Goal: Navigation & Orientation: Understand site structure

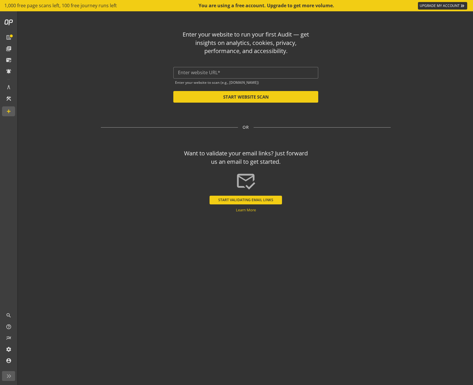
click at [401, 78] on div "Enter your website to run your first Audit — get insights on analytics, cookies…" at bounding box center [245, 185] width 339 height 348
click at [379, 71] on div "Enter your website to run your first Audit — get insights on analytics, cookies…" at bounding box center [246, 64] width 290 height 77
click at [405, 58] on div "Enter your website to run your first Audit — get insights on analytics, cookies…" at bounding box center [245, 185] width 339 height 348
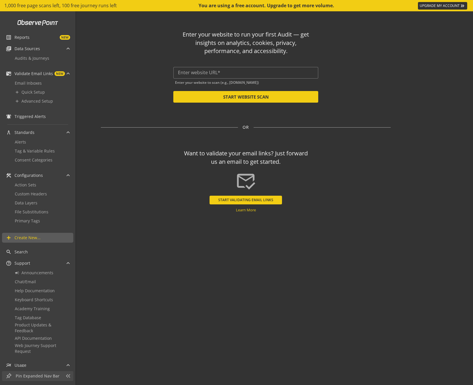
click at [32, 376] on span "Pin Expanded Nav Bar" at bounding box center [39, 376] width 47 height 6
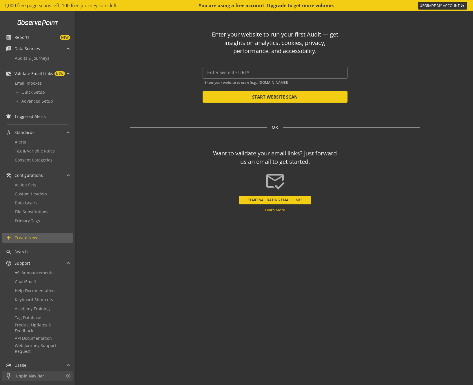
click at [376, 127] on div "OR" at bounding box center [275, 127] width 290 height 6
click at [37, 49] on span "Data Sources" at bounding box center [27, 49] width 26 height 6
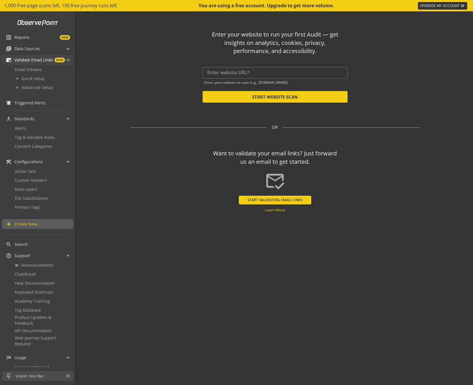
click at [30, 55] on div "list_alt Reports NEW library_books Data Sources Audits & Journeys mark_email_re…" at bounding box center [37, 121] width 75 height 221
click at [26, 58] on span "Validate Email Links" at bounding box center [33, 60] width 39 height 6
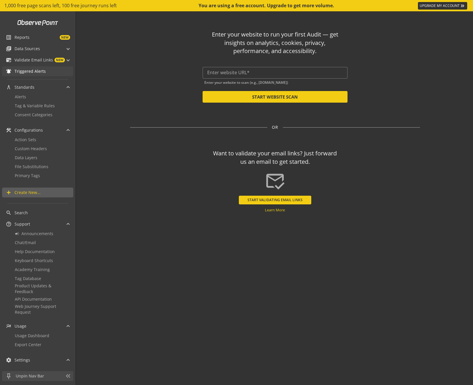
click at [26, 68] on link "notifications_active Triggered Alerts" at bounding box center [37, 71] width 71 height 10
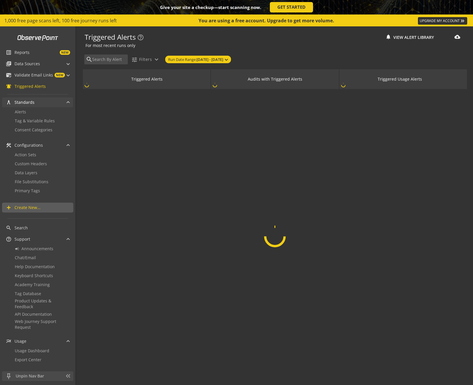
click at [27, 101] on span "Standards" at bounding box center [24, 102] width 20 height 6
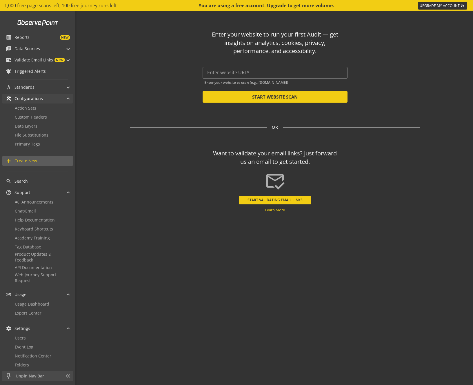
click at [27, 97] on span "Configurations" at bounding box center [28, 99] width 28 height 6
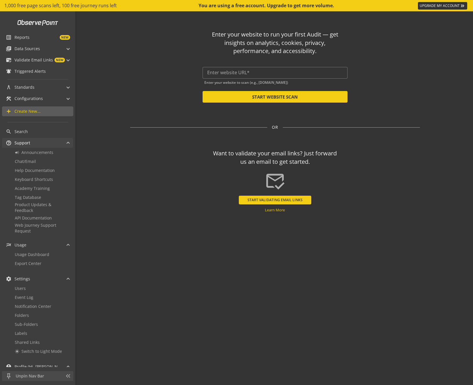
click at [25, 145] on span "Support" at bounding box center [22, 143] width 16 height 6
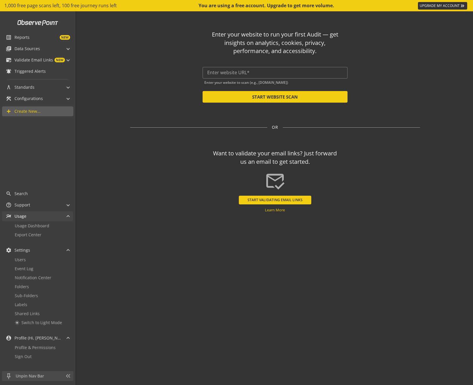
click at [22, 215] on span "Usage" at bounding box center [20, 216] width 12 height 6
click at [23, 251] on span "Settings" at bounding box center [22, 250] width 16 height 6
click at [41, 338] on span "Profile (Hi, [PERSON_NAME]!)" at bounding box center [37, 338] width 46 height 6
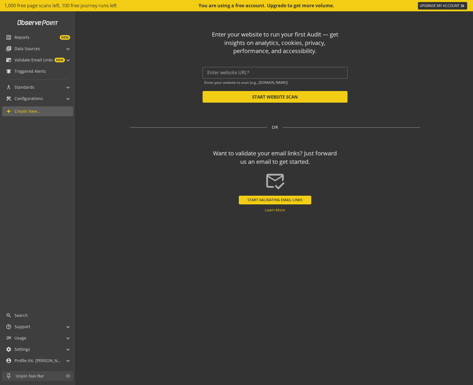
click at [374, 298] on div "Enter your website to run your first Audit — get insights on analytics, cookies…" at bounding box center [275, 185] width 339 height 348
click at [371, 256] on div "Enter your website to run your first Audit — get insights on analytics, cookies…" at bounding box center [275, 185] width 339 height 348
